Goal: Information Seeking & Learning: Learn about a topic

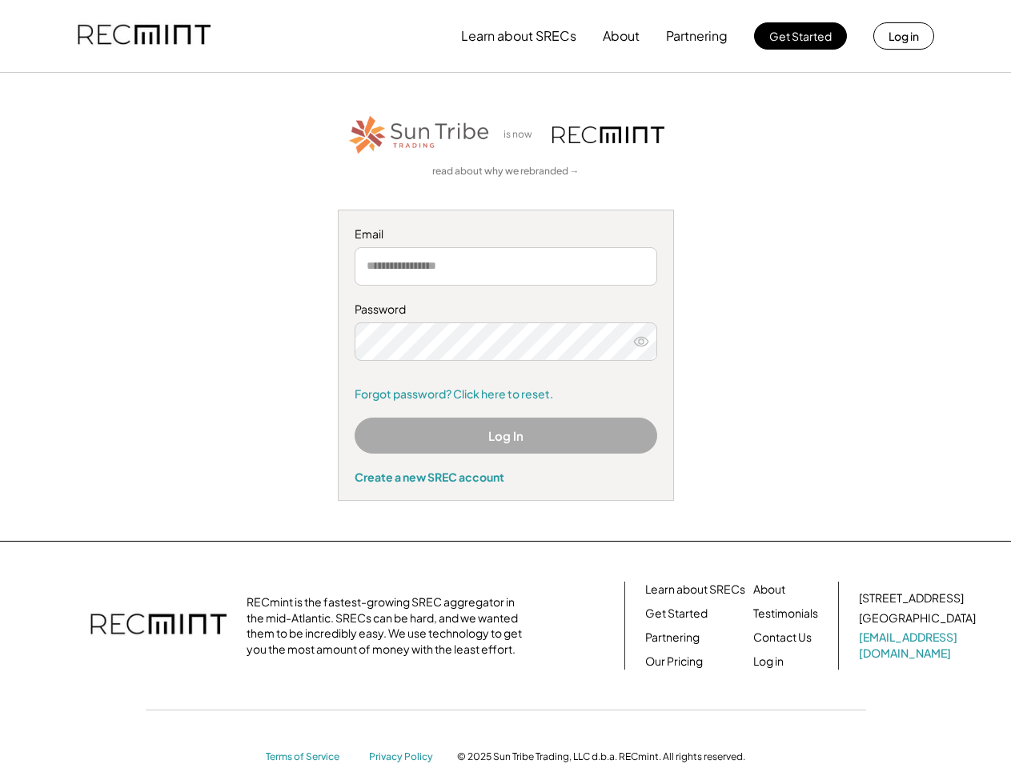
click at [505, 384] on div "Password Forgot password? Click here to reset." at bounding box center [506, 352] width 303 height 100
click at [505, 36] on button "Learn about SRECs" at bounding box center [518, 36] width 115 height 32
click at [506, 36] on button "Learn about SRECs" at bounding box center [518, 36] width 115 height 32
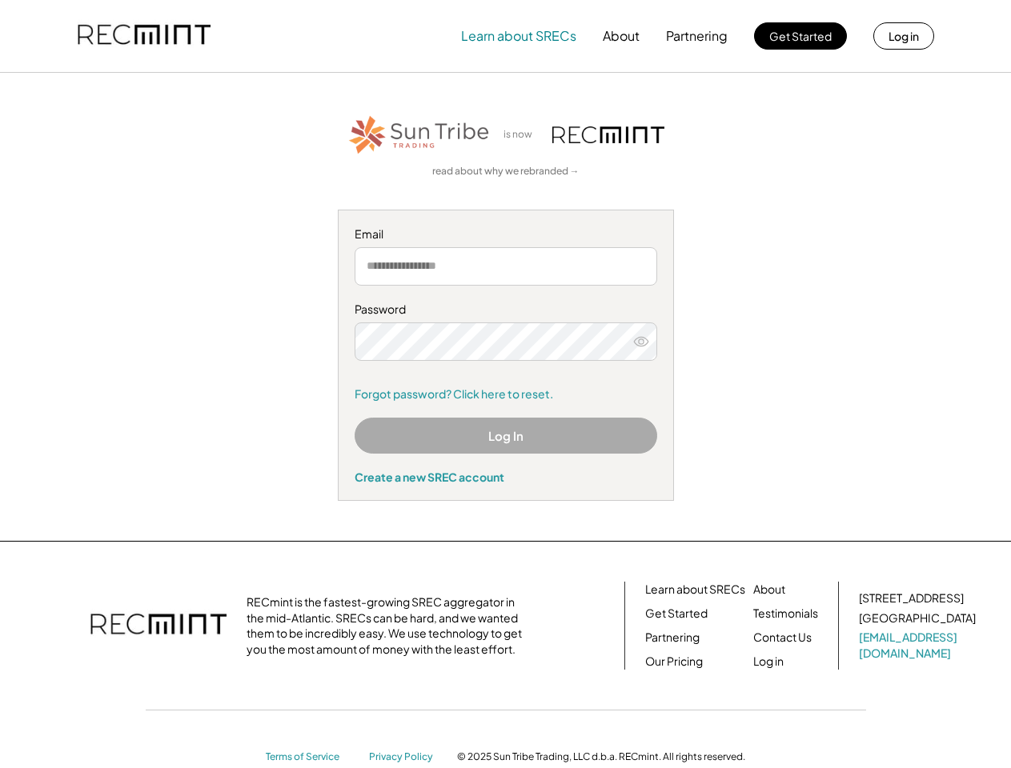
click at [144, 36] on img at bounding box center [144, 36] width 133 height 54
click at [697, 36] on button "Partnering" at bounding box center [697, 36] width 62 height 32
click at [519, 36] on button "Learn about SRECs" at bounding box center [518, 36] width 115 height 32
click at [621, 36] on button "About" at bounding box center [621, 36] width 37 height 32
